Goal: Task Accomplishment & Management: Use online tool/utility

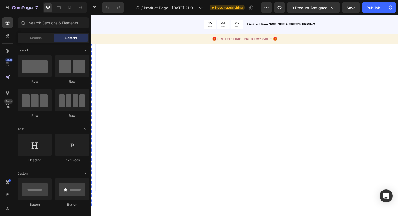
scroll to position [569, 0]
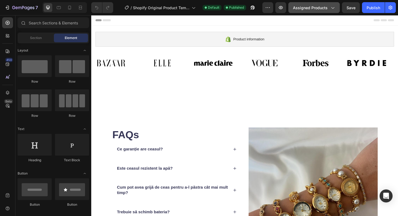
click at [320, 5] on span "Assigned Products" at bounding box center [310, 8] width 35 height 6
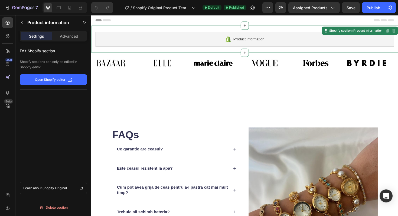
click at [198, 46] on div "Product information" at bounding box center [254, 41] width 317 height 16
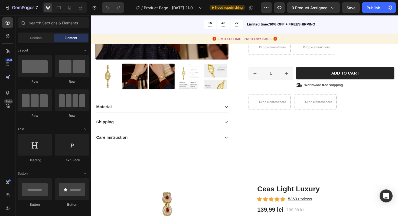
scroll to position [247, 0]
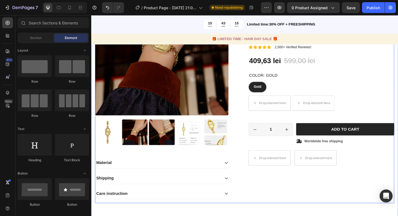
scroll to position [99, 0]
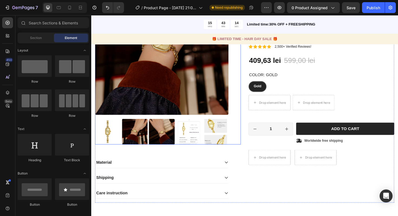
click at [148, 76] on img at bounding box center [166, 50] width 142 height 142
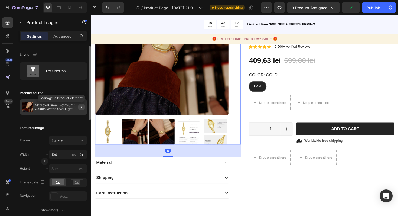
click at [80, 108] on icon "button" at bounding box center [81, 107] width 4 height 4
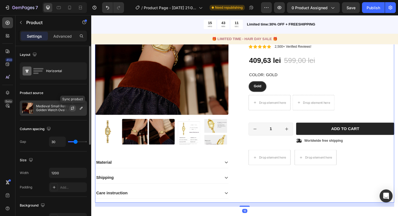
click at [74, 108] on icon "button" at bounding box center [72, 108] width 4 height 4
click at [80, 110] on button "button" at bounding box center [81, 108] width 7 height 7
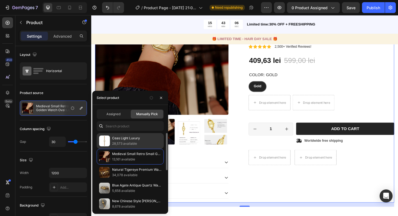
click at [116, 141] on p "28,573 available" at bounding box center [136, 143] width 49 height 5
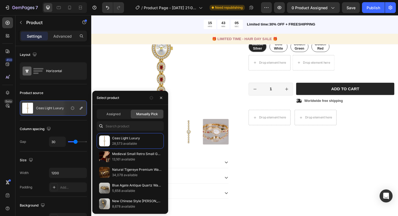
click at [263, 158] on div "Icon Icon Icon Icon Icon Icon List 2,500+ Verified Reviews! Text Block Row 30% …" at bounding box center [335, 96] width 155 height 235
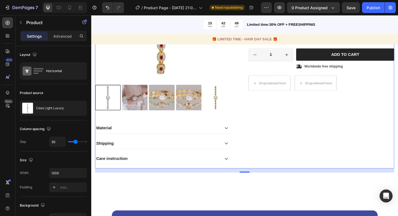
scroll to position [139, 0]
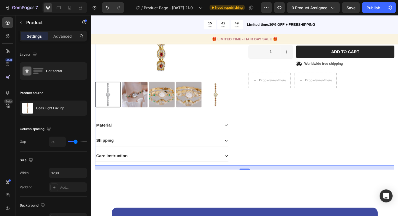
click at [210, 143] on div "Shipping" at bounding box center [166, 148] width 141 height 12
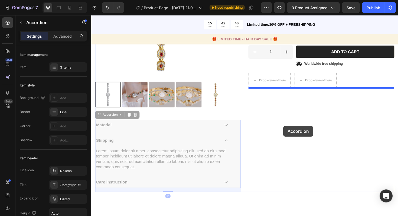
drag, startPoint x: 191, startPoint y: 130, endPoint x: 295, endPoint y: 133, distance: 103.6
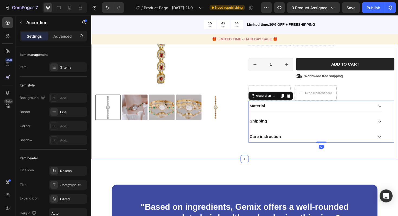
scroll to position [123, 0]
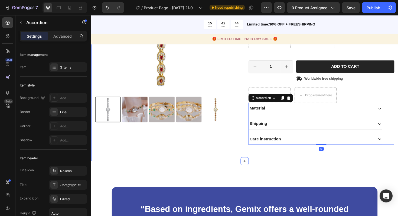
click at [242, 153] on div "Product Images Icon Icon Icon Icon Icon Icon List 2,500+ Verified Reviews! Text…" at bounding box center [253, 56] width 317 height 201
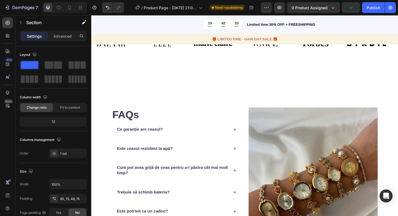
scroll to position [476, 0]
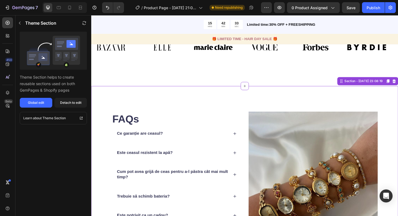
click at [264, 96] on div "FAQs Heading Ce garanție are ceasul? Este ceasul rezistent la apă? Cum pot avea…" at bounding box center [253, 197] width 325 height 215
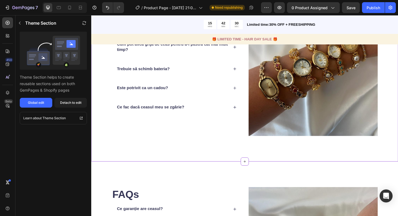
scroll to position [636, 0]
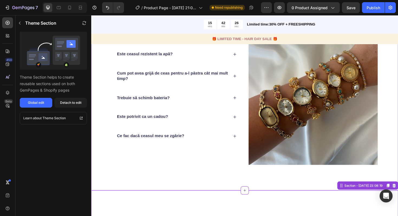
scroll to position [676, 0]
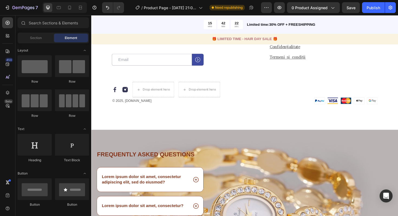
scroll to position [923, 0]
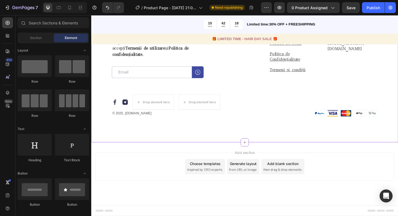
scroll to position [901, 0]
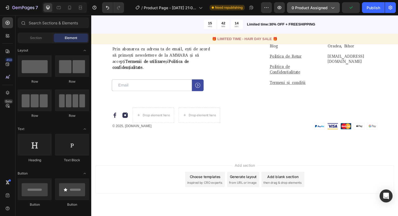
click at [317, 8] on span "0 product assigned" at bounding box center [310, 8] width 36 height 6
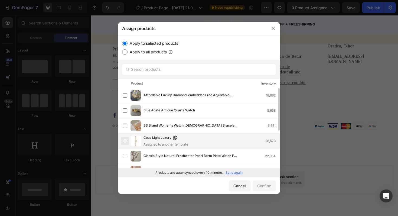
click at [125, 140] on label at bounding box center [125, 141] width 4 height 4
click at [258, 184] on div "Confirm" at bounding box center [265, 186] width 14 height 6
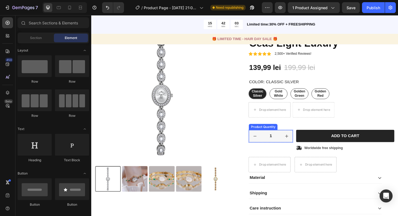
scroll to position [72, 0]
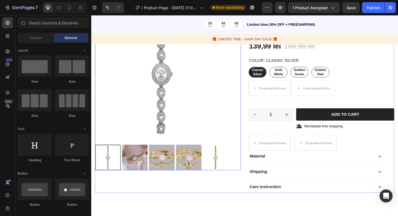
click at [218, 166] on img at bounding box center [223, 165] width 27 height 27
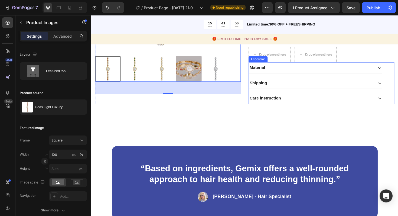
scroll to position [164, 0]
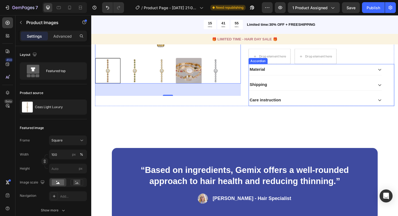
click at [274, 72] on p "Material" at bounding box center [267, 73] width 16 height 6
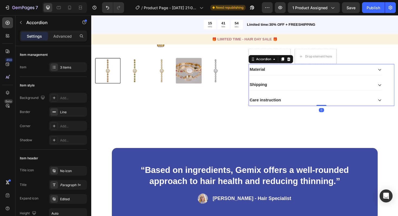
click at [284, 73] on div "Material" at bounding box center [324, 72] width 132 height 7
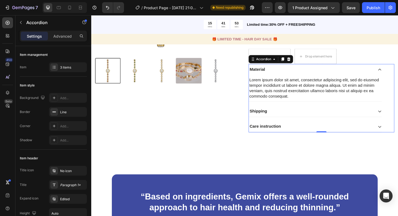
click at [290, 116] on div "Shipping" at bounding box center [324, 116] width 132 height 7
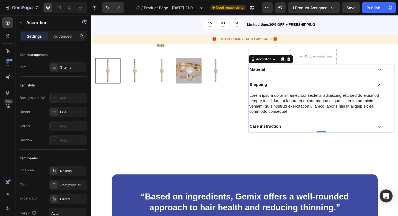
click at [300, 131] on div "Care instruction" at bounding box center [324, 133] width 132 height 7
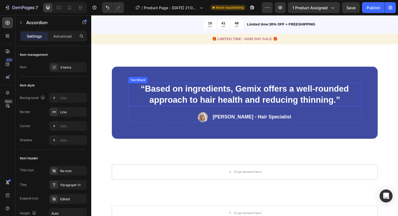
scroll to position [288, 0]
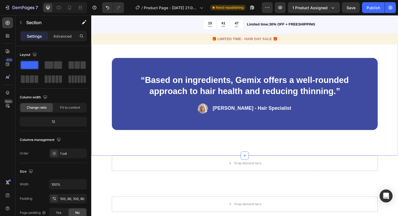
click at [269, 152] on div "“Based on ingredients, Gemix offers a well-rounded approach to hair health and …" at bounding box center [253, 98] width 325 height 131
click at [355, 57] on div "“Based on ingredients, Gemix offers a well-rounded approach to hair health and …" at bounding box center [253, 98] width 325 height 131
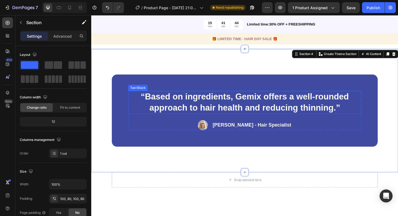
scroll to position [260, 0]
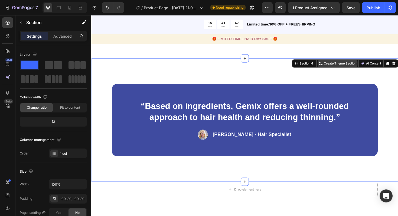
click at [355, 65] on p "Create Theme Section" at bounding box center [355, 66] width 35 height 5
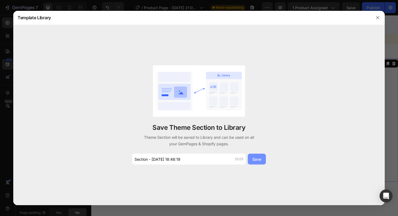
click at [259, 157] on div "Save" at bounding box center [257, 159] width 9 height 6
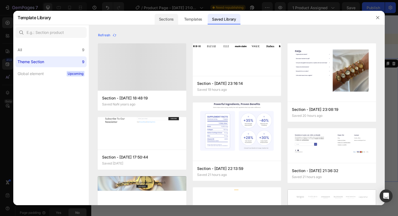
click at [162, 19] on div "Sections" at bounding box center [167, 19] width 24 height 11
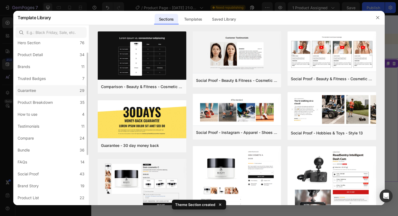
scroll to position [20, 0]
click at [46, 82] on label "Trusted Badges 7" at bounding box center [50, 78] width 71 height 11
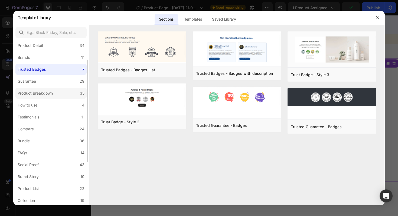
scroll to position [32, 0]
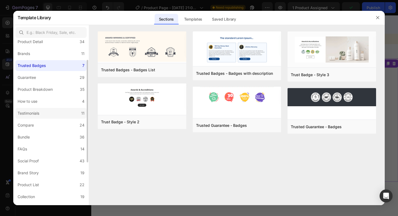
click at [42, 117] on label "Testimonials 11" at bounding box center [50, 113] width 71 height 11
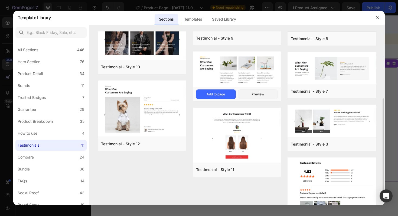
scroll to position [85, 0]
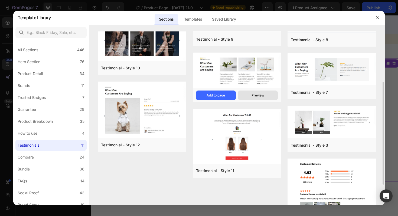
click at [260, 94] on div "Preview" at bounding box center [258, 95] width 13 height 5
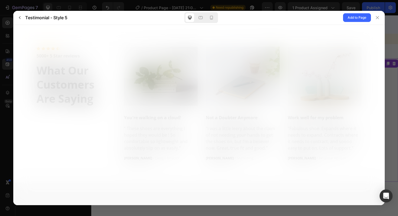
scroll to position [0, 0]
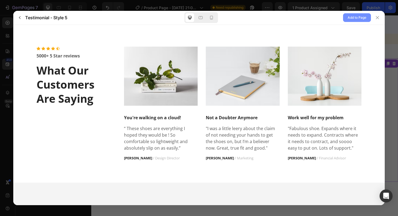
click at [351, 20] on span "Add to Page" at bounding box center [357, 17] width 19 height 7
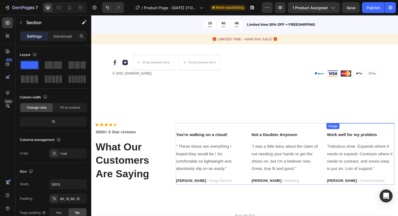
scroll to position [980, 0]
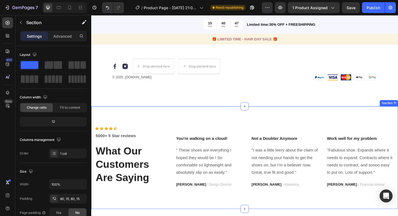
click at [210, 112] on div "Icon Icon Icon Icon Icon Icon List Hoz 5000+ 5 Star reviews Text block What Our…" at bounding box center [253, 166] width 325 height 108
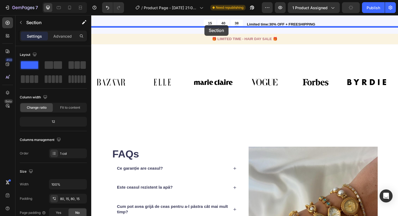
scroll to position [465, 0]
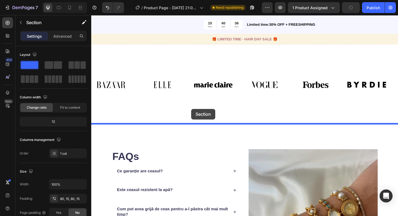
drag, startPoint x: 223, startPoint y: 107, endPoint x: 197, endPoint y: 114, distance: 26.4
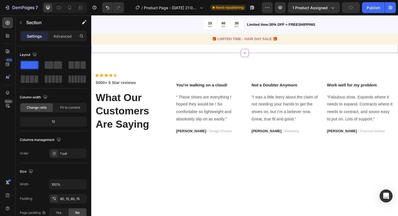
scroll to position [578, 0]
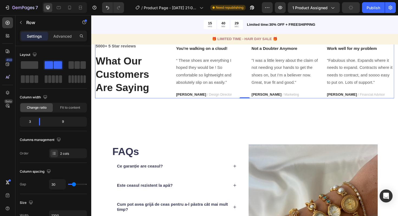
click at [150, 103] on div "Icon Icon Icon Icon Icon Icon List Hoz 5000+ 5 Star reviews Text block What Our…" at bounding box center [133, 70] width 77 height 65
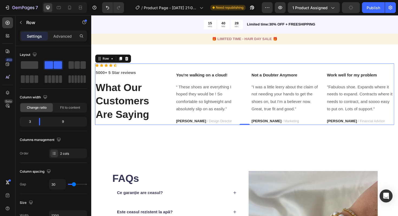
scroll to position [545, 0]
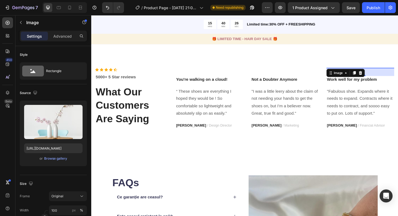
click at [351, 71] on div "Image 32" at bounding box center [377, 71] width 72 height 0
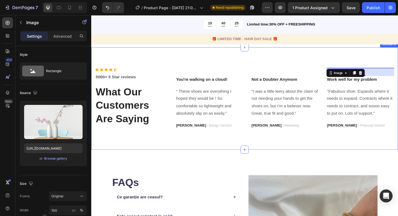
click at [340, 70] on div "Icon Icon Icon Icon Icon Icon List Hoz 5000+ 5 Star reviews Text block What Our…" at bounding box center [253, 103] width 325 height 108
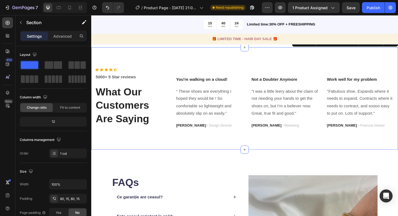
click at [216, 66] on div "Icon Icon Icon Icon Icon Icon List Hoz 5000+ 5 Star reviews Text block What Our…" at bounding box center [253, 103] width 325 height 108
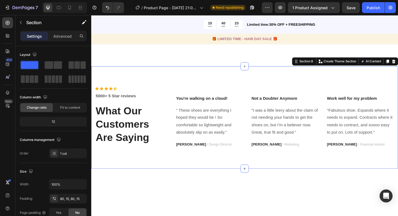
scroll to position [523, 0]
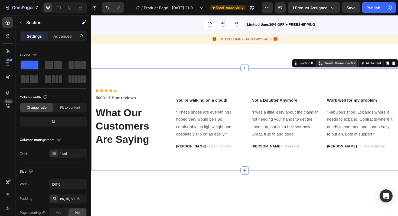
click at [351, 68] on p "Create Theme Section" at bounding box center [355, 66] width 35 height 5
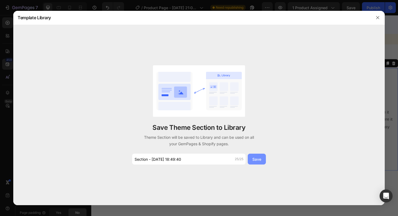
click at [252, 161] on button "Save" at bounding box center [257, 159] width 18 height 11
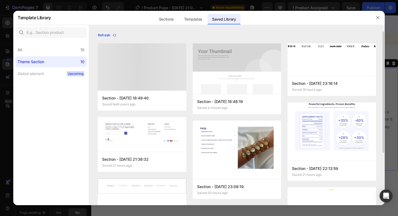
click at [105, 36] on div "Refresh" at bounding box center [107, 35] width 19 height 5
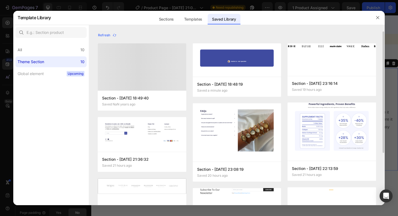
click at [155, 68] on div at bounding box center [142, 66] width 89 height 47
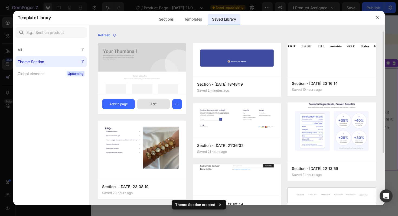
click at [156, 107] on div "Edit" at bounding box center [154, 104] width 6 height 5
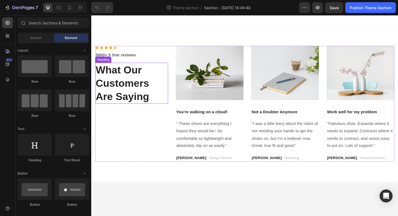
click at [127, 78] on p "What Our Customers Are Saying" at bounding box center [134, 87] width 76 height 42
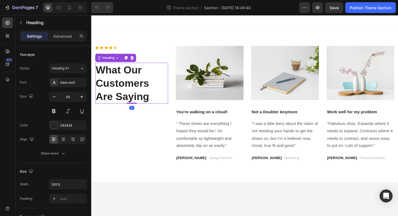
click at [132, 89] on p "What Our Customers Are Saying" at bounding box center [134, 87] width 76 height 42
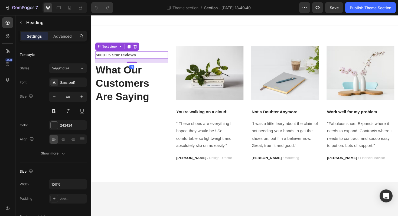
click at [123, 59] on p "5000+ 5 Star reviews" at bounding box center [134, 57] width 76 height 7
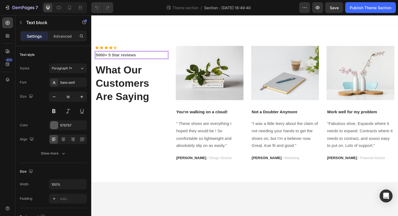
click at [123, 58] on p "5000+ 5 Star reviews" at bounding box center [134, 57] width 76 height 7
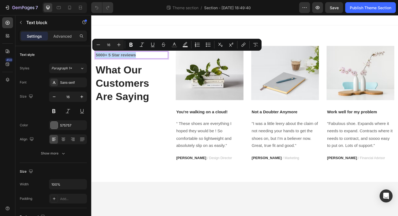
click at [123, 58] on p "5000+ 5 Star reviews" at bounding box center [134, 57] width 76 height 7
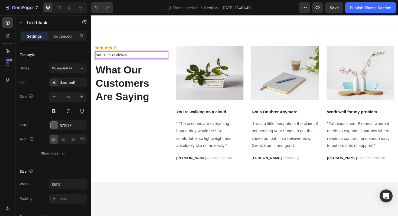
click at [105, 57] on p "5000+ 5 reviews" at bounding box center [134, 57] width 76 height 7
click at [122, 101] on p "What Our Customers Are Saying" at bounding box center [134, 87] width 76 height 42
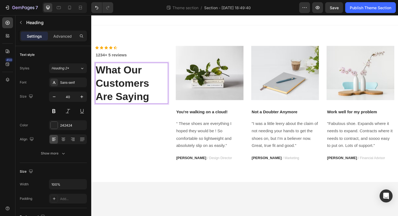
click at [157, 100] on p "What Our Customers Are Saying" at bounding box center [134, 87] width 76 height 42
click at [226, 84] on img at bounding box center [217, 76] width 72 height 57
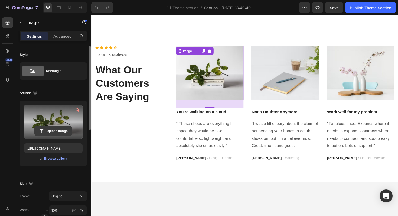
click at [56, 133] on input "file" at bounding box center [53, 130] width 37 height 9
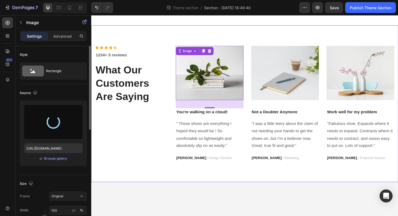
type input "https://cdn.shopify.com/s/files/1/0972/8884/7701/files/gempages_581201013571060…"
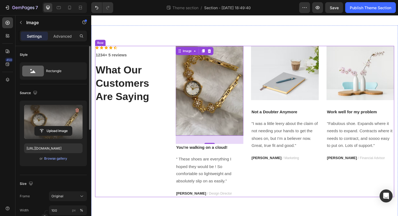
scroll to position [2, 0]
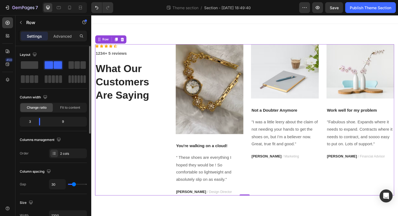
click at [144, 110] on div "Icon Icon Icon Icon Icon Icon List Hoz 1234+ 5 reviews Text block What Our Cust…" at bounding box center [133, 126] width 77 height 160
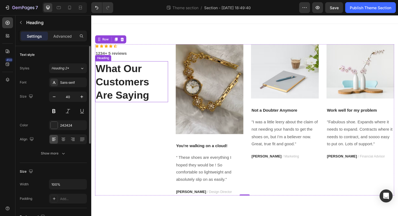
click at [146, 97] on p "What Our Customers Are Saying" at bounding box center [134, 86] width 76 height 42
click at [148, 98] on p "What Our Customers Are Saying" at bounding box center [134, 86] width 76 height 42
click at [152, 99] on p "What Our Customers Are Saying" at bounding box center [134, 86] width 76 height 42
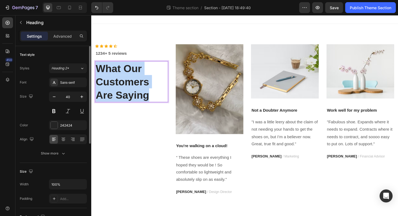
click at [152, 99] on p "What Our Customers Are Saying" at bounding box center [134, 86] width 76 height 42
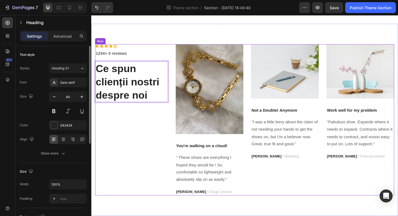
click at [155, 123] on div "Icon Icon Icon Icon Icon Icon List Hoz 1234+ 5 reviews Text block Ce spun clien…" at bounding box center [133, 126] width 77 height 160
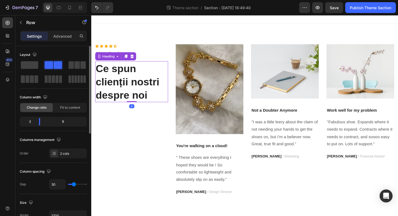
click at [157, 101] on p "Ce spun clienții nostri despre noi" at bounding box center [134, 86] width 76 height 42
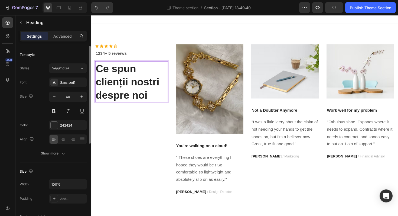
click at [153, 101] on p "Ce spun clienții nostri despre noi" at bounding box center [134, 86] width 76 height 42
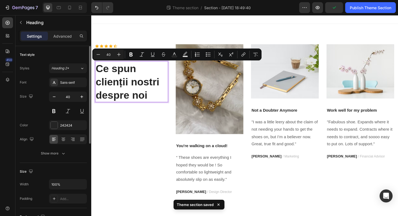
copy p "Ce spun clienții nostri despre noi"
